Goal: Task Accomplishment & Management: Complete application form

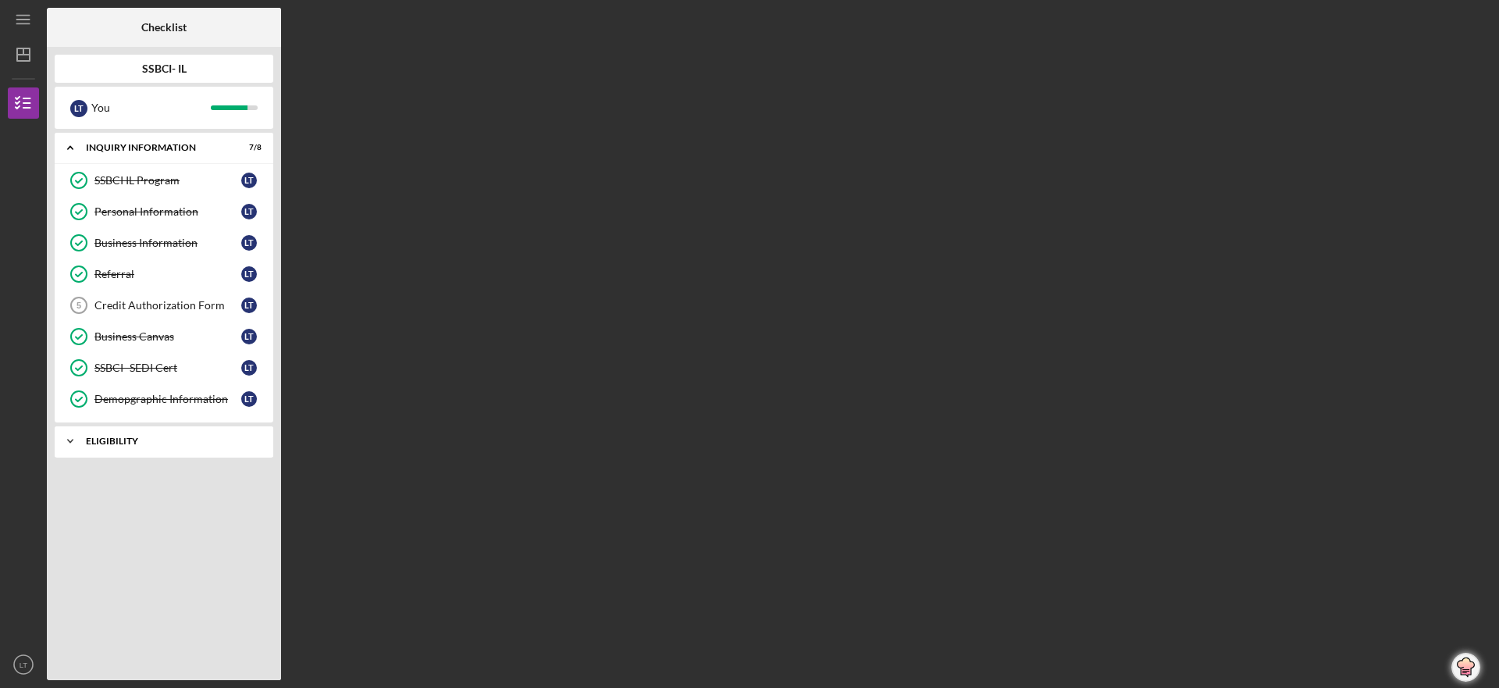
click at [109, 439] on div "Eligibility" at bounding box center [170, 440] width 168 height 9
click at [114, 470] on div "Eligibility Phase" at bounding box center [167, 474] width 147 height 12
click at [111, 438] on div "Eligibility" at bounding box center [170, 440] width 168 height 9
click at [164, 301] on div "Credit Authorization Form" at bounding box center [167, 305] width 147 height 12
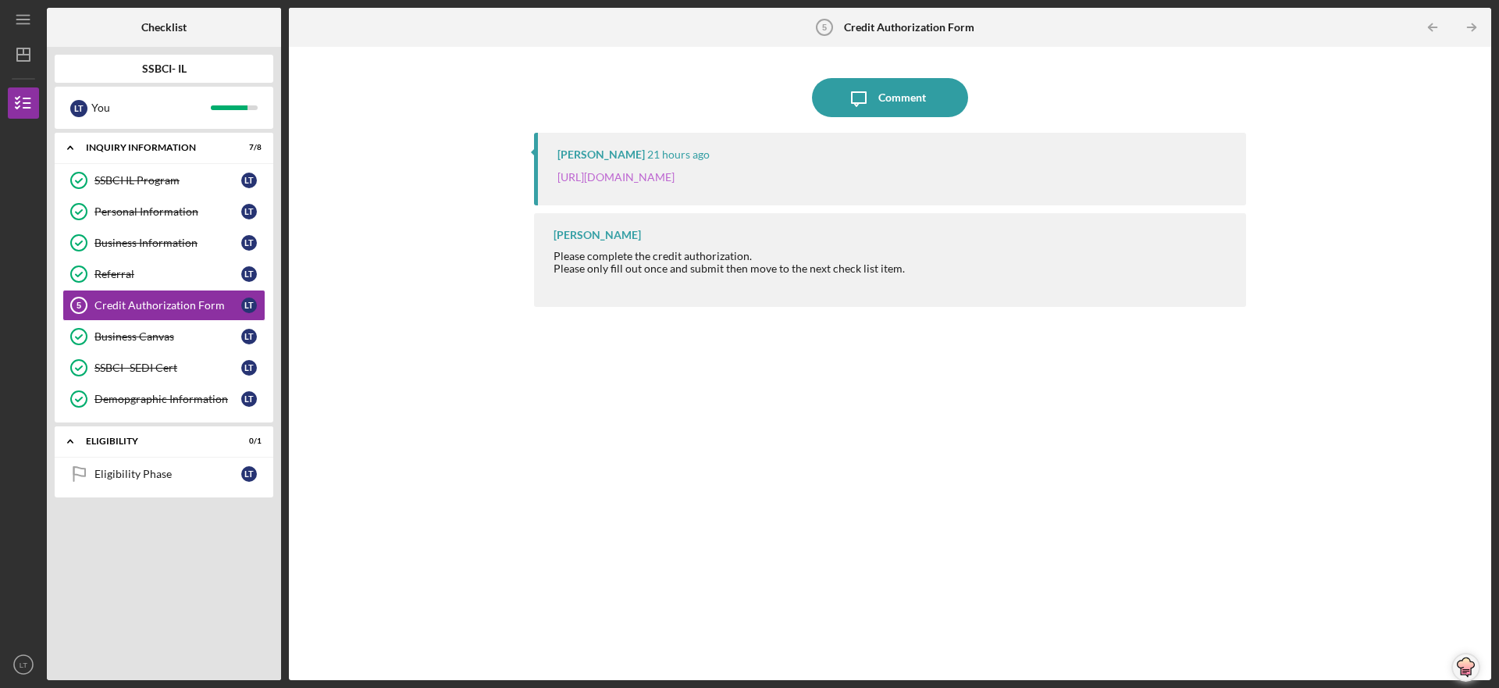
click at [612, 176] on link "https://justinepetersen.tfaforms.net/28?contactid=003PC00000VJpTB" at bounding box center [615, 176] width 117 height 13
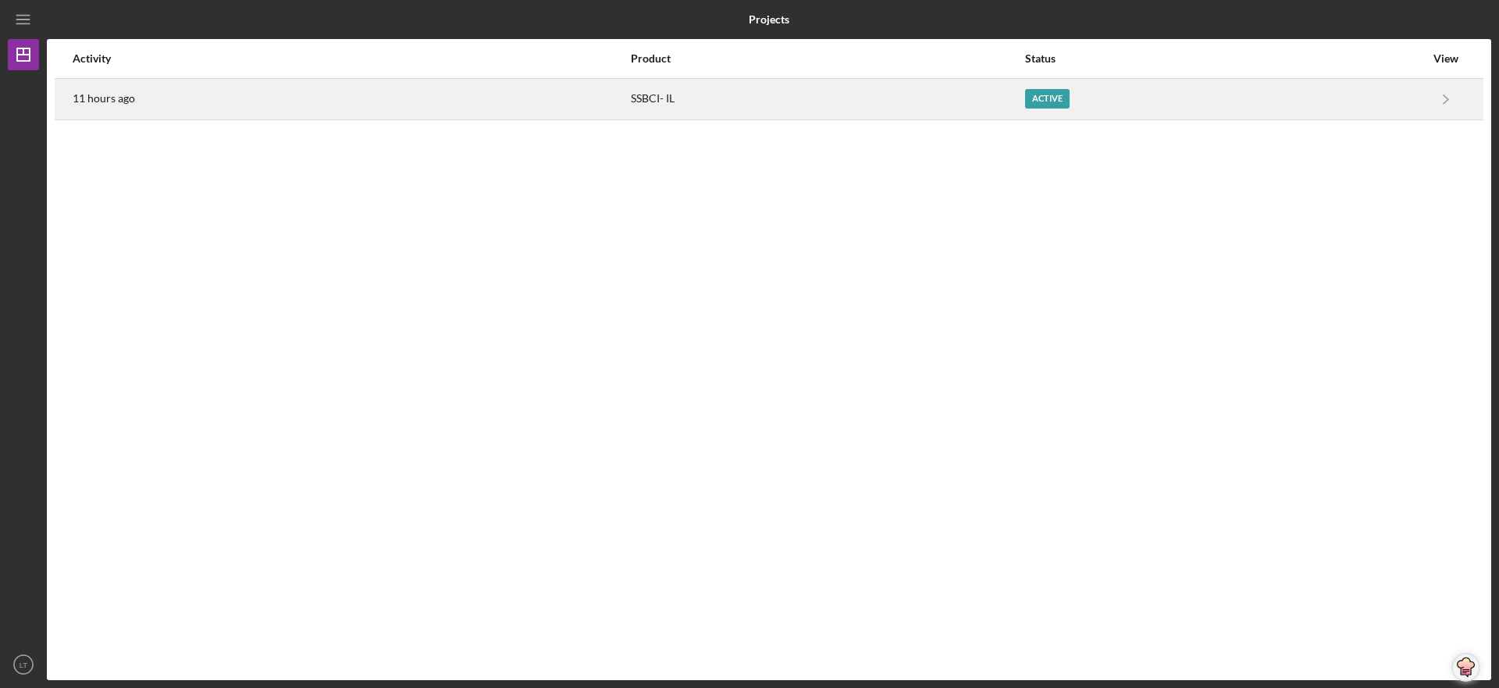
click at [1048, 94] on div "Active" at bounding box center [1047, 99] width 44 height 20
